Goal: Task Accomplishment & Management: Manage account settings

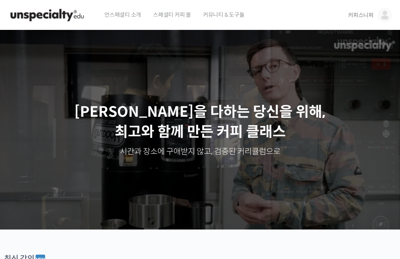
click at [375, 16] on link "커피스니퍼" at bounding box center [370, 15] width 44 height 30
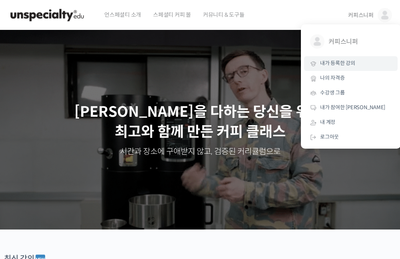
click at [353, 61] on span "내가 등록한 강의" at bounding box center [337, 63] width 35 height 7
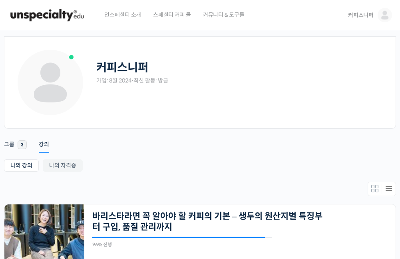
click at [158, 15] on span "스페셜티 커피 몰" at bounding box center [172, 15] width 38 height 30
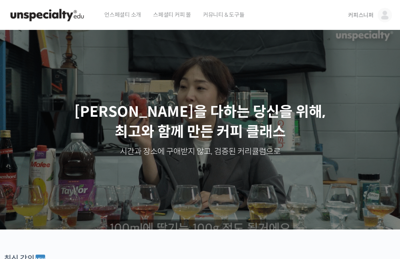
click at [369, 16] on span "커피스니퍼" at bounding box center [361, 15] width 26 height 7
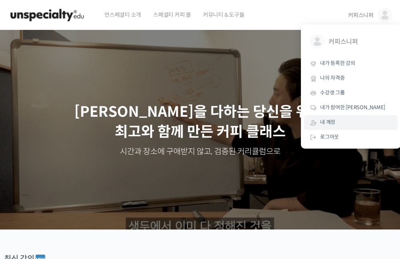
click at [342, 117] on link "내 계정" at bounding box center [350, 122] width 93 height 15
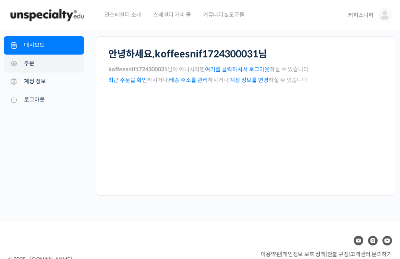
click at [51, 65] on link "주문" at bounding box center [44, 64] width 80 height 18
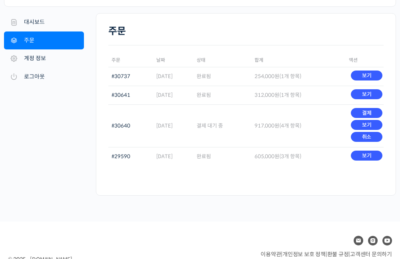
scroll to position [40, 0]
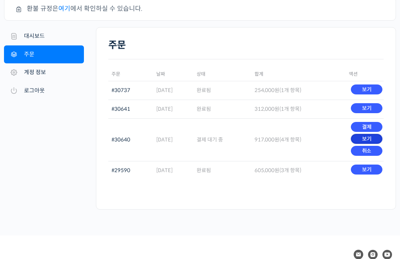
click at [363, 138] on link "보기" at bounding box center [367, 139] width 32 height 10
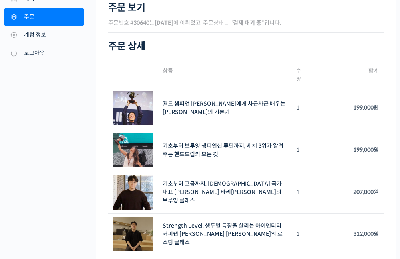
scroll to position [120, 0]
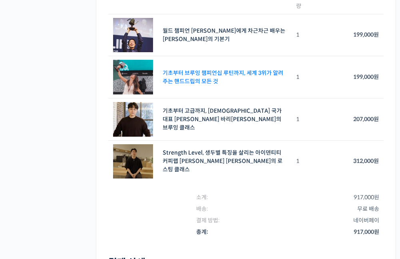
click at [253, 72] on link "기초부터 브루잉 챔피언십 루틴까지, 세계 3위가 알려주는 핸드드립의 모든 것" at bounding box center [222, 77] width 121 height 16
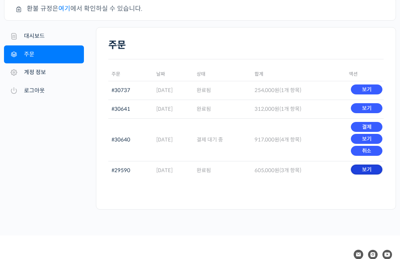
click at [353, 173] on link "보기" at bounding box center [367, 170] width 32 height 10
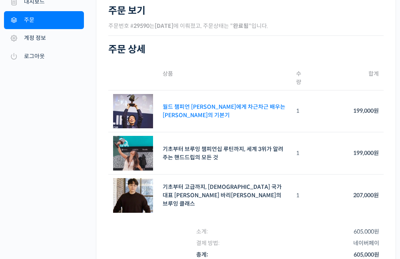
scroll to position [40, 0]
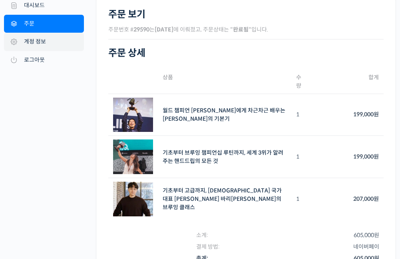
click at [57, 41] on link "계정 정보" at bounding box center [44, 42] width 80 height 18
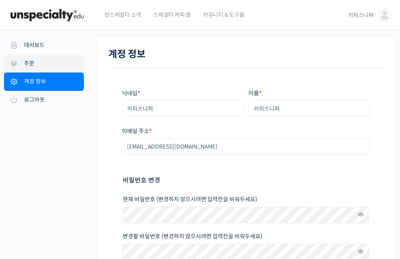
click at [42, 67] on link "주문" at bounding box center [44, 64] width 80 height 18
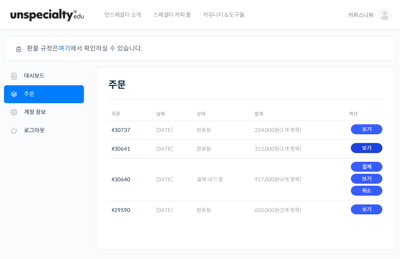
click at [362, 148] on link "보기" at bounding box center [367, 148] width 32 height 10
click at [369, 175] on link "보기" at bounding box center [367, 179] width 32 height 10
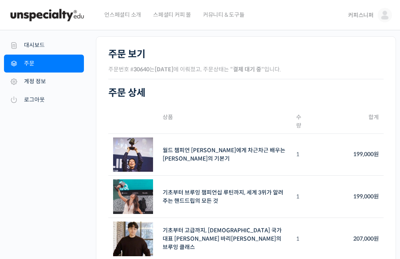
click at [354, 19] on span "커피스니퍼" at bounding box center [361, 15] width 26 height 7
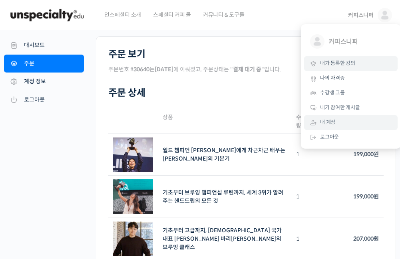
click at [344, 58] on link "내가 등록한 강의" at bounding box center [350, 63] width 93 height 15
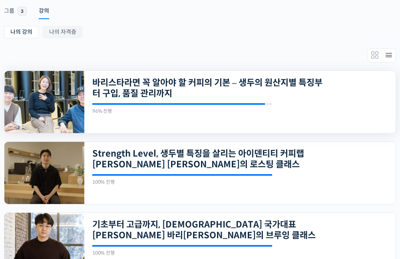
scroll to position [40, 0]
